Goal: Navigation & Orientation: Find specific page/section

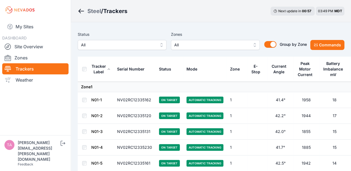
click at [185, 46] on span "All" at bounding box center [211, 45] width 74 height 7
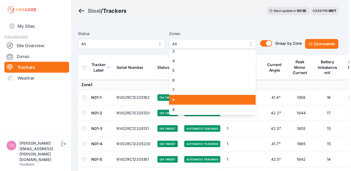
scroll to position [46, 0]
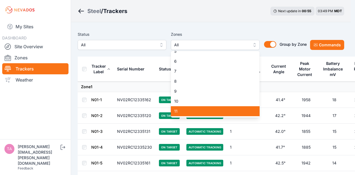
click at [185, 111] on span "11" at bounding box center [211, 111] width 75 height 6
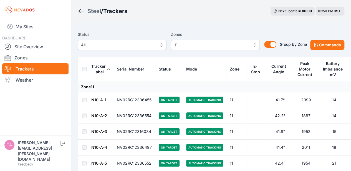
click at [188, 44] on span "11" at bounding box center [211, 45] width 74 height 7
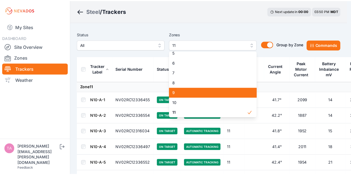
scroll to position [62, 0]
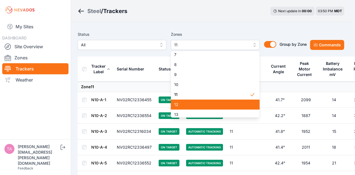
click at [190, 106] on span "12" at bounding box center [211, 105] width 75 height 6
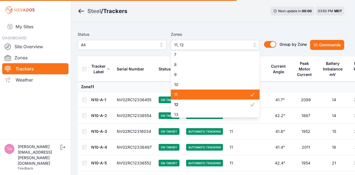
click at [202, 97] on span "11" at bounding box center [211, 95] width 75 height 6
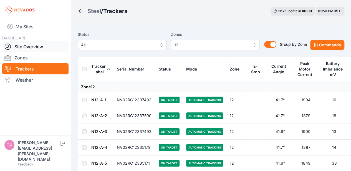
click at [30, 47] on link "Site Overview" at bounding box center [35, 46] width 66 height 11
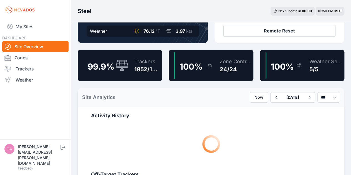
scroll to position [150, 0]
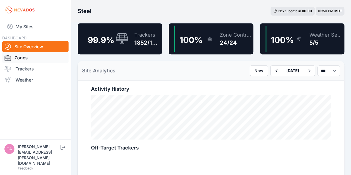
click at [63, 58] on link "Zones" at bounding box center [35, 57] width 66 height 11
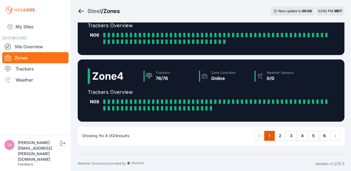
scroll to position [193, 0]
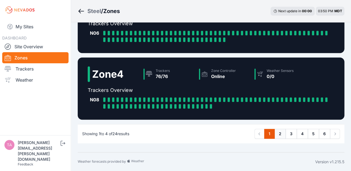
click at [282, 135] on link "2" at bounding box center [279, 134] width 11 height 10
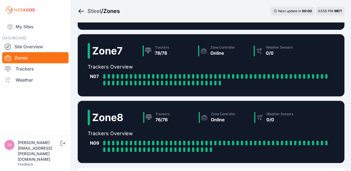
scroll to position [216, 0]
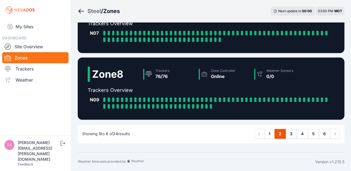
click at [292, 135] on link "3" at bounding box center [290, 134] width 11 height 10
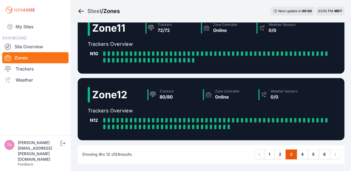
scroll to position [184, 0]
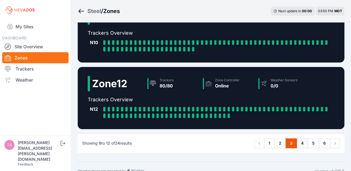
click at [305, 144] on link "4" at bounding box center [302, 143] width 11 height 10
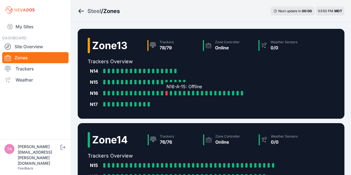
click at [166, 93] on div at bounding box center [166, 93] width 2 height 4
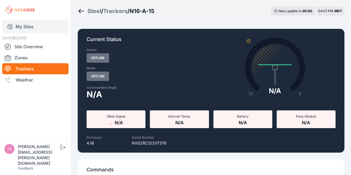
click at [47, 30] on link "My Sites" at bounding box center [35, 26] width 66 height 13
